Goal: Navigation & Orientation: Find specific page/section

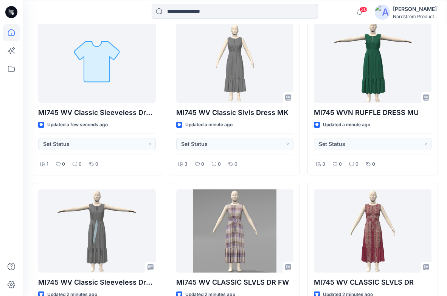
scroll to position [225, 0]
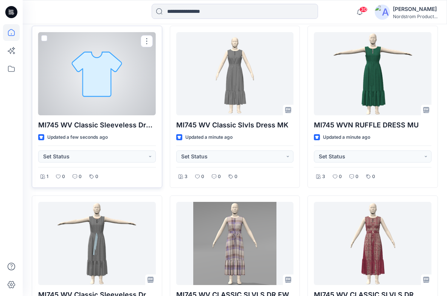
click at [115, 122] on p "MI745 WV Classic Sleeveless Dress JI" at bounding box center [97, 125] width 118 height 11
click at [80, 88] on div at bounding box center [97, 73] width 118 height 83
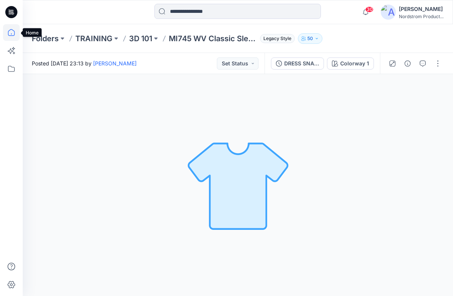
click at [12, 37] on icon at bounding box center [11, 32] width 17 height 17
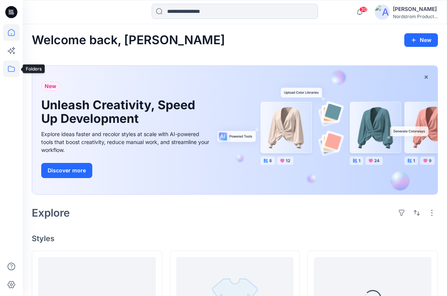
click at [12, 70] on icon at bounding box center [11, 69] width 17 height 17
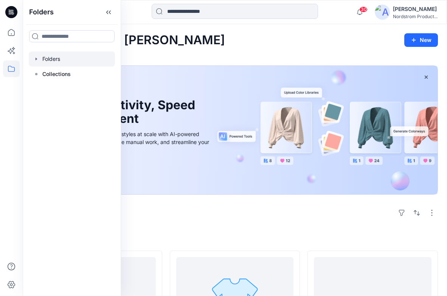
click at [37, 56] on icon "button" at bounding box center [36, 59] width 6 height 6
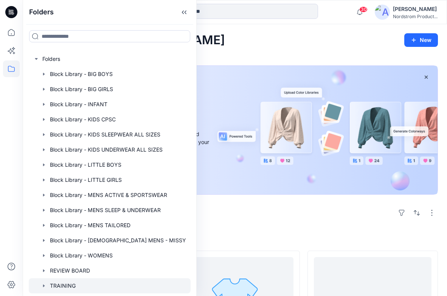
click at [66, 289] on div at bounding box center [110, 285] width 162 height 15
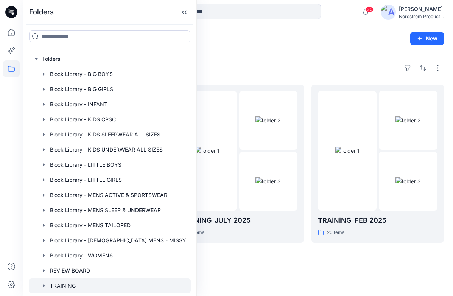
click at [266, 64] on div "Folders" at bounding box center [238, 68] width 412 height 12
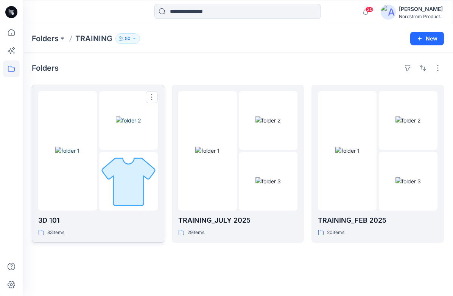
click at [64, 218] on p "3D 101" at bounding box center [98, 220] width 120 height 11
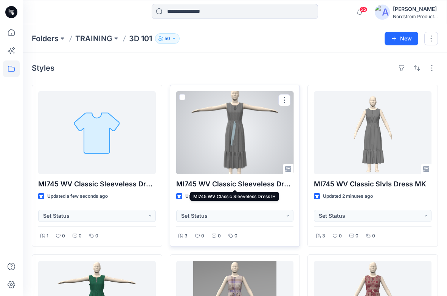
click at [256, 186] on p "MI745 WV Classic Sleeveless Dress IH" at bounding box center [235, 184] width 118 height 11
click at [245, 165] on div at bounding box center [235, 132] width 118 height 83
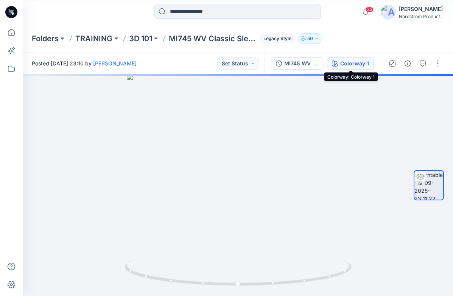
click at [359, 64] on div "Colorway 1" at bounding box center [354, 63] width 29 height 8
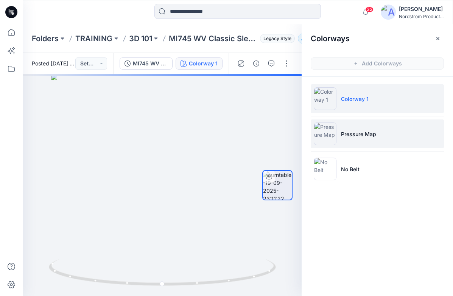
click at [365, 138] on li "Pressure Map" at bounding box center [377, 134] width 133 height 29
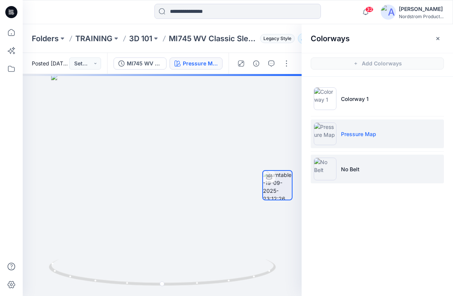
click at [349, 170] on p "No Belt" at bounding box center [350, 169] width 19 height 8
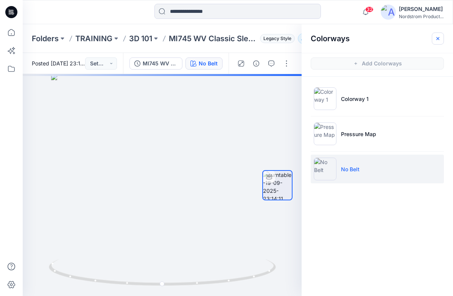
click at [439, 37] on icon "button" at bounding box center [437, 38] width 3 height 3
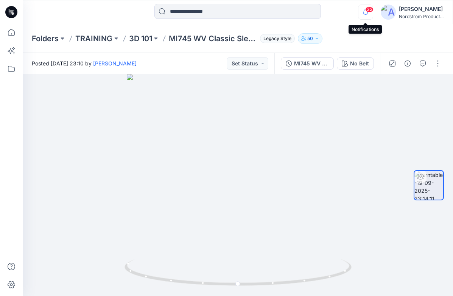
click at [361, 12] on icon "button" at bounding box center [365, 12] width 14 height 15
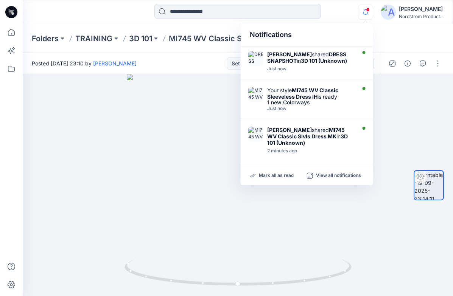
click at [364, 16] on icon "button" at bounding box center [365, 12] width 14 height 15
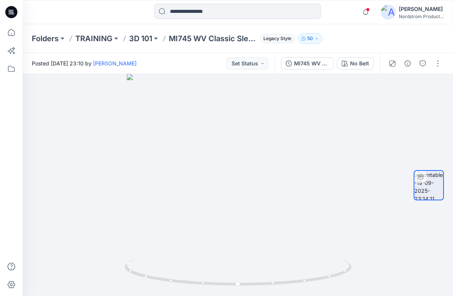
click at [408, 7] on div "[PERSON_NAME]" at bounding box center [421, 9] width 45 height 9
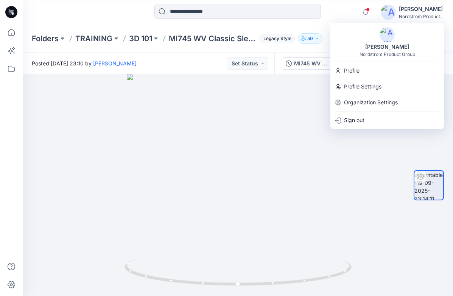
click at [386, 37] on img at bounding box center [386, 34] width 15 height 15
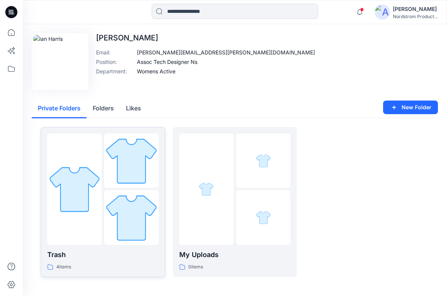
click at [74, 262] on div "Trash 4 items" at bounding box center [103, 261] width 112 height 22
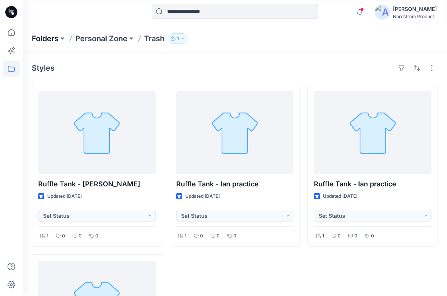
click at [48, 39] on p "Folders" at bounding box center [45, 38] width 27 height 11
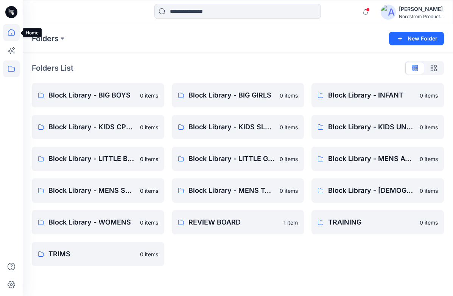
click at [14, 31] on icon at bounding box center [11, 32] width 17 height 17
